Goal: Answer question/provide support

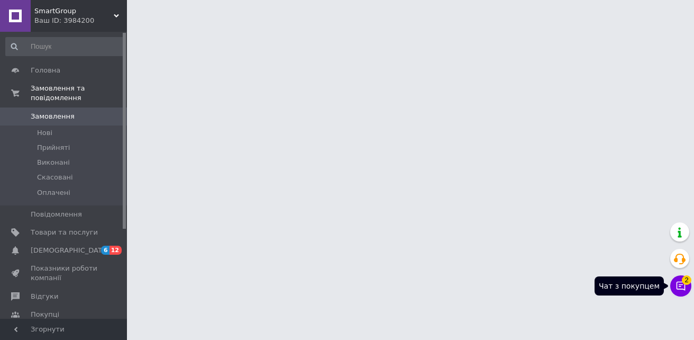
click at [684, 287] on icon at bounding box center [681, 286] width 11 height 11
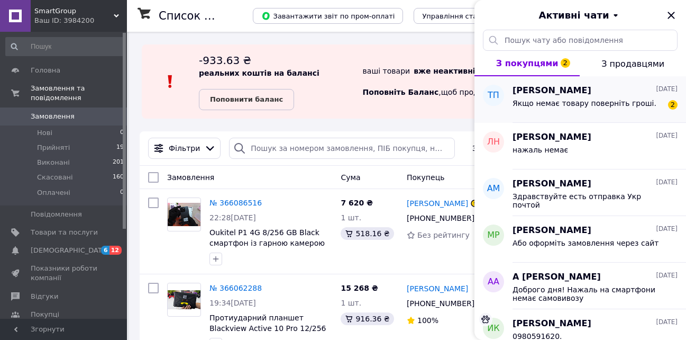
click at [644, 107] on div "Якщо немає товару поверніть гроші. 2" at bounding box center [595, 105] width 165 height 17
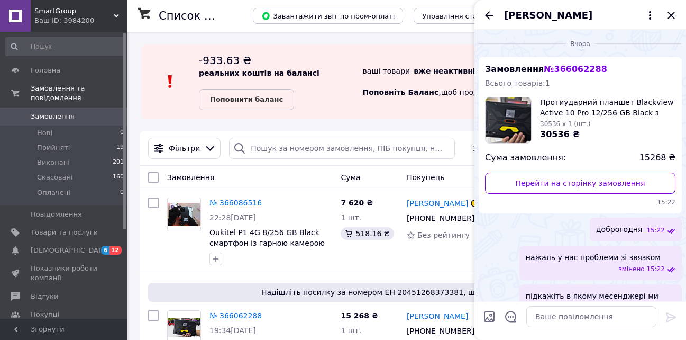
scroll to position [108, 0]
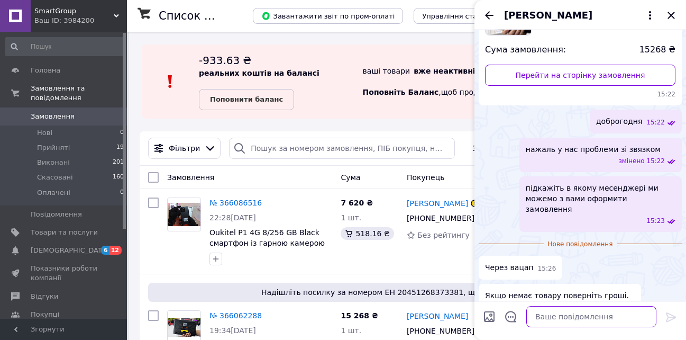
click at [590, 320] on textarea at bounding box center [592, 316] width 130 height 21
type textarea "приносимо вибачення"
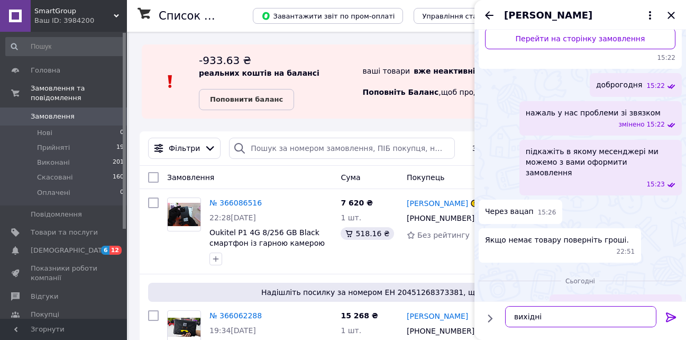
type textarea "вихідні"
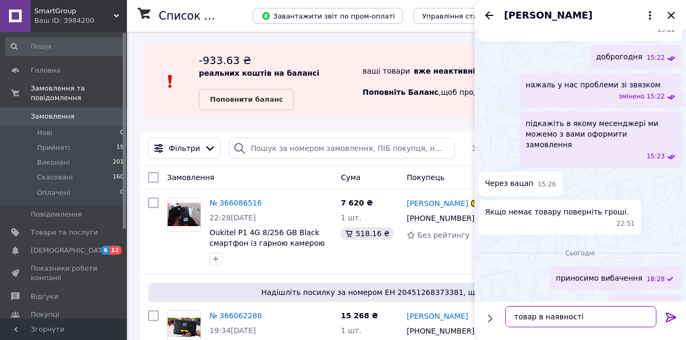
type textarea "товар в наявності"
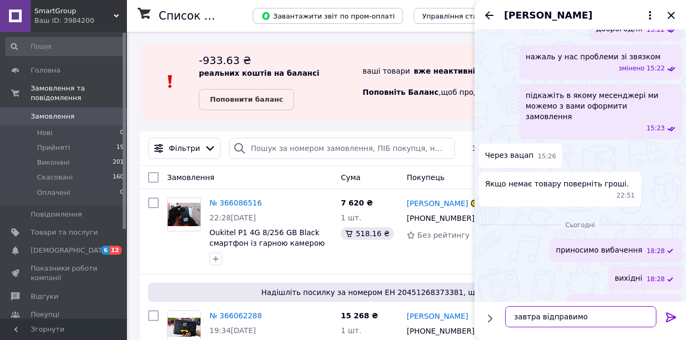
type textarea "завтра відправимо"
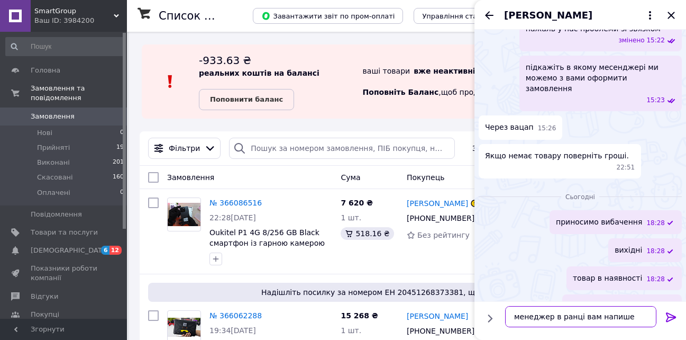
type textarea "менеджер в ранці вам напише"
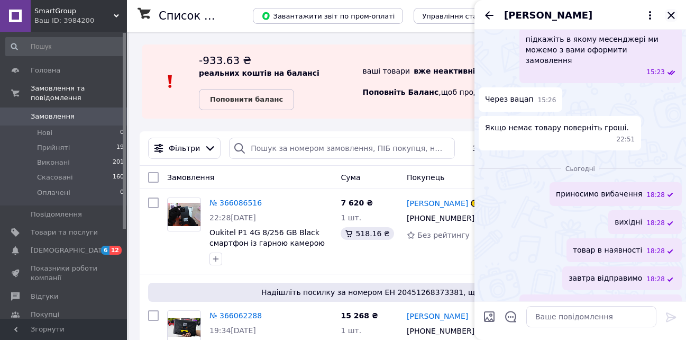
click at [669, 13] on icon "Закрити" at bounding box center [671, 15] width 7 height 7
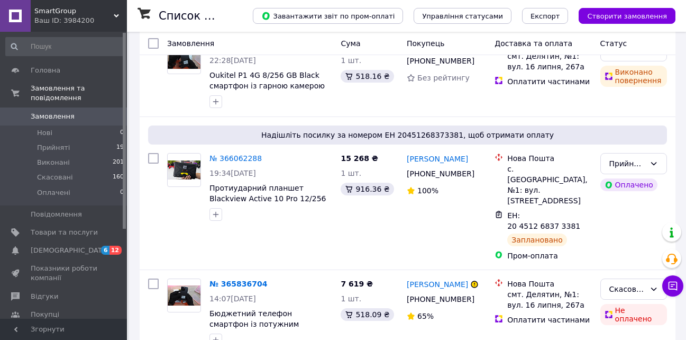
scroll to position [164, 0]
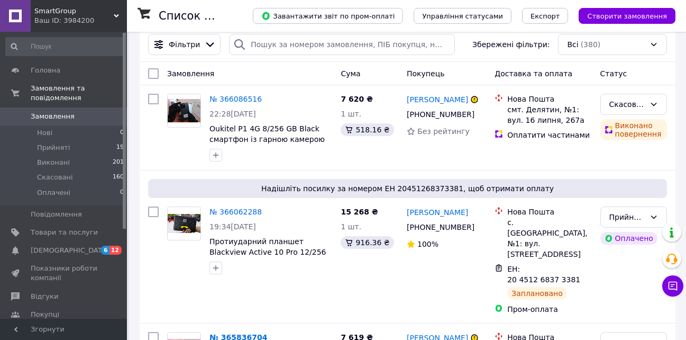
scroll to position [108, 0]
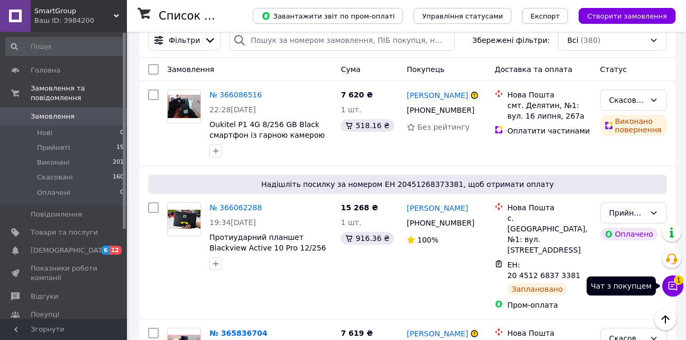
click at [680, 283] on span "1" at bounding box center [679, 280] width 10 height 10
